Goal: Task Accomplishment & Management: Complete application form

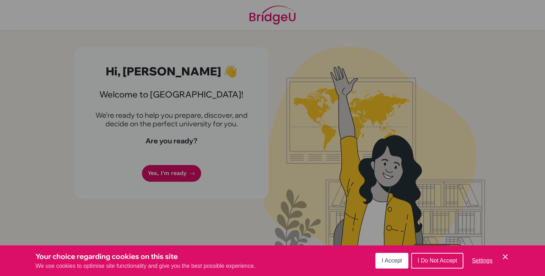
click at [483, 262] on span "Settings" at bounding box center [482, 260] width 21 height 6
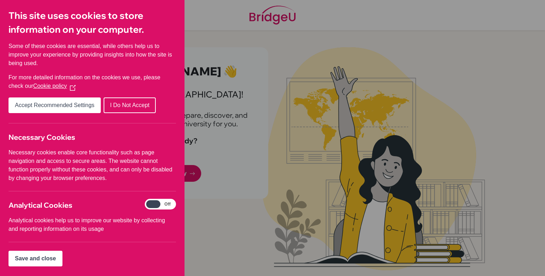
scroll to position [37, 0]
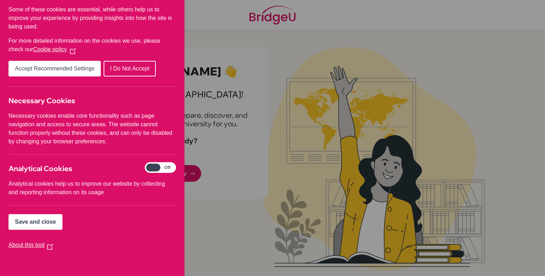
click at [51, 225] on button "Save and close" at bounding box center [36, 222] width 54 height 16
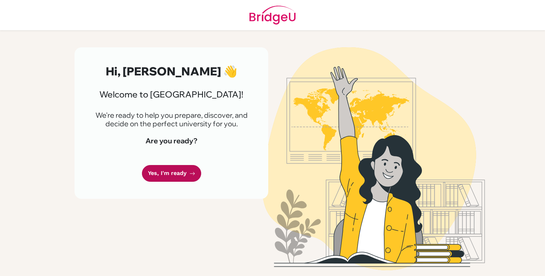
click at [151, 175] on link "Yes, I'm ready" at bounding box center [171, 173] width 59 height 17
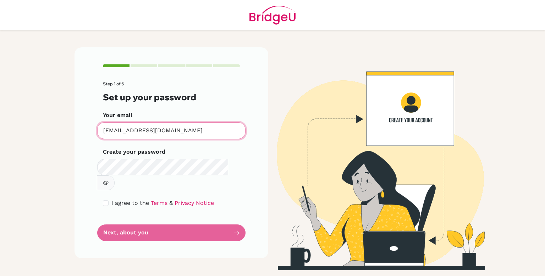
click at [192, 136] on input "[EMAIL_ADDRESS][DOMAIN_NAME]" at bounding box center [171, 130] width 148 height 17
click at [156, 129] on input "[EMAIL_ADDRESS][DOMAIN_NAME]" at bounding box center [171, 130] width 148 height 17
type input "[EMAIL_ADDRESS][DOMAIN_NAME]"
click at [115, 175] on button "button" at bounding box center [106, 182] width 18 height 15
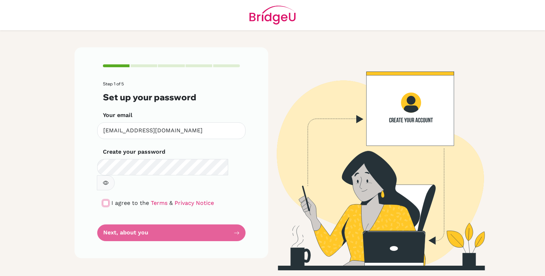
click at [105, 200] on input "checkbox" at bounding box center [106, 203] width 6 height 6
checkbox input "true"
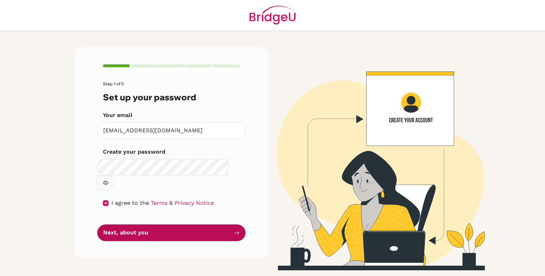
click at [138, 224] on button "Next, about you" at bounding box center [171, 232] width 148 height 17
